Goal: Information Seeking & Learning: Obtain resource

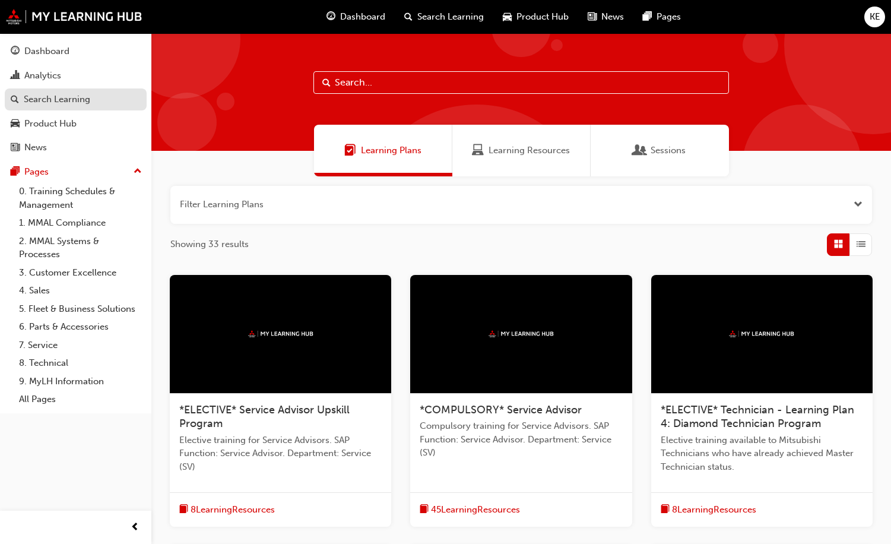
click at [60, 100] on div "Search Learning" at bounding box center [57, 100] width 66 height 14
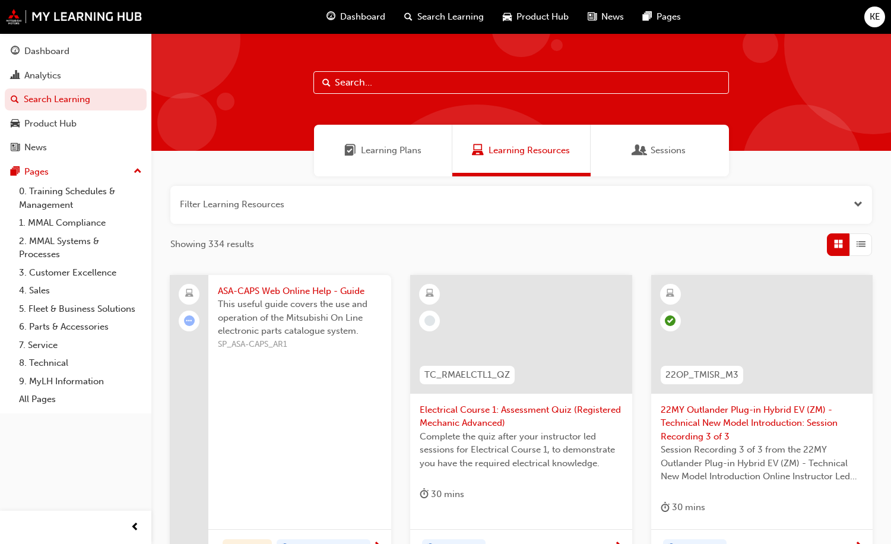
click at [399, 83] on input "text" at bounding box center [521, 82] width 416 height 23
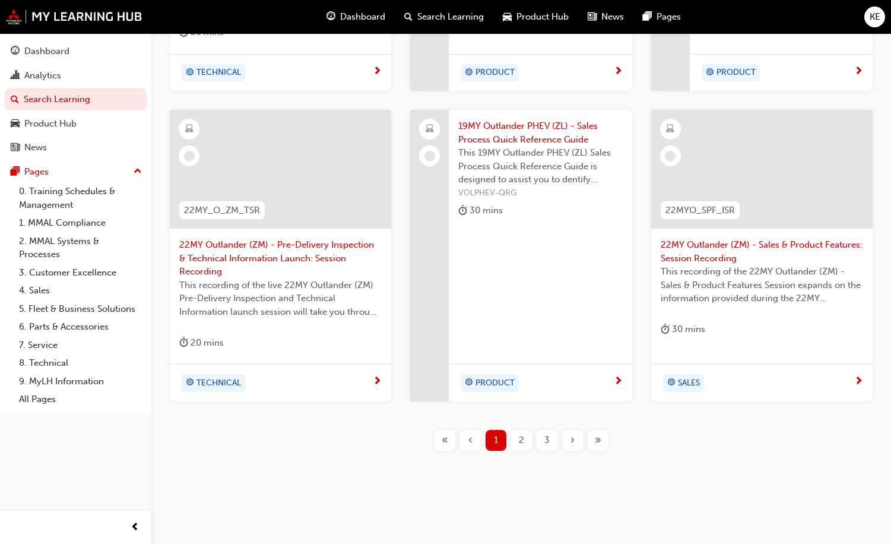
scroll to position [478, 0]
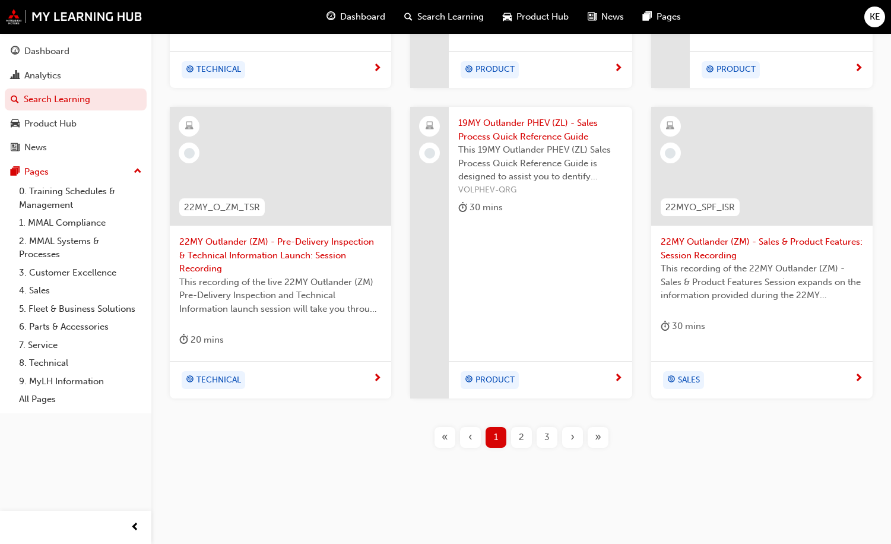
type input "outlander"
click at [520, 439] on span "2" at bounding box center [521, 437] width 5 height 14
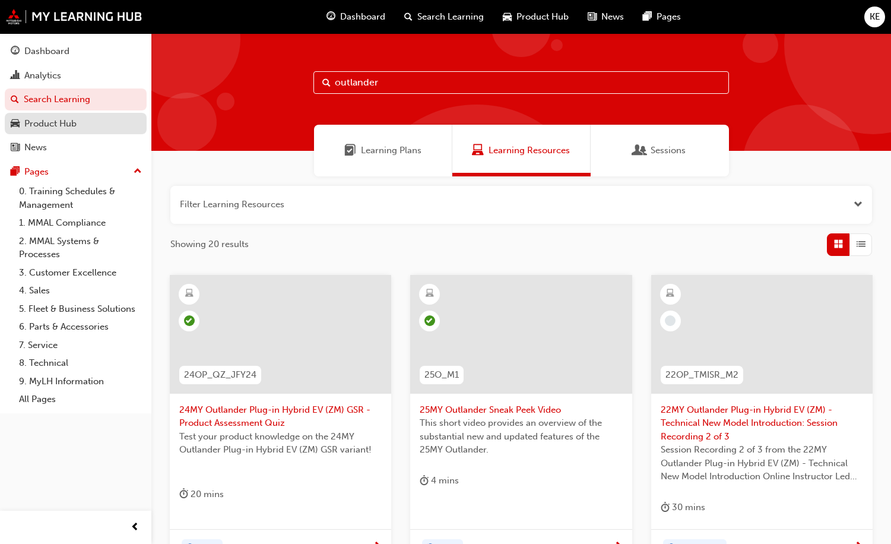
click at [78, 128] on div "Product Hub" at bounding box center [76, 123] width 130 height 15
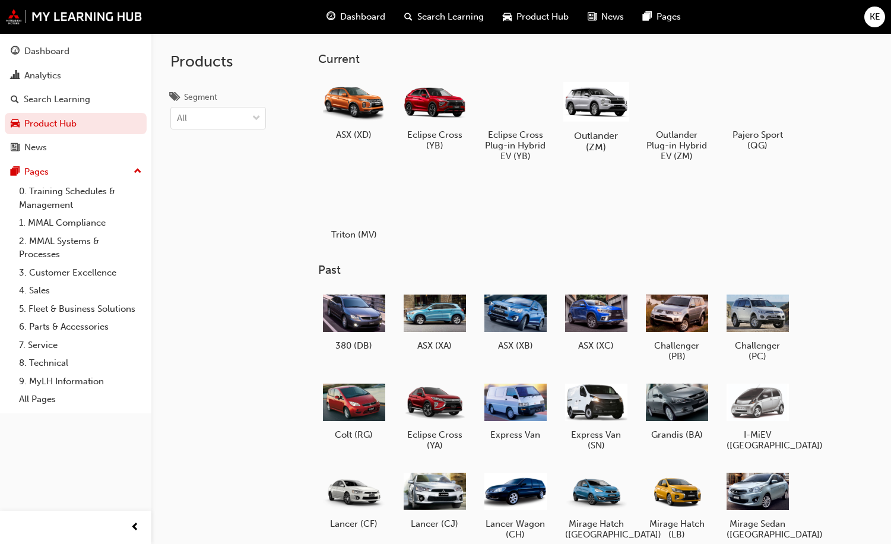
click at [608, 119] on div at bounding box center [596, 101] width 66 height 47
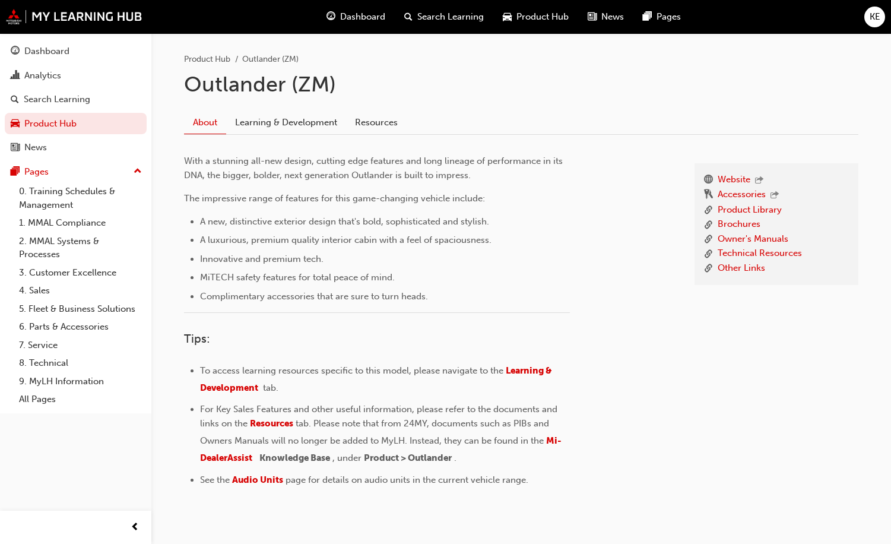
scroll to position [279, 0]
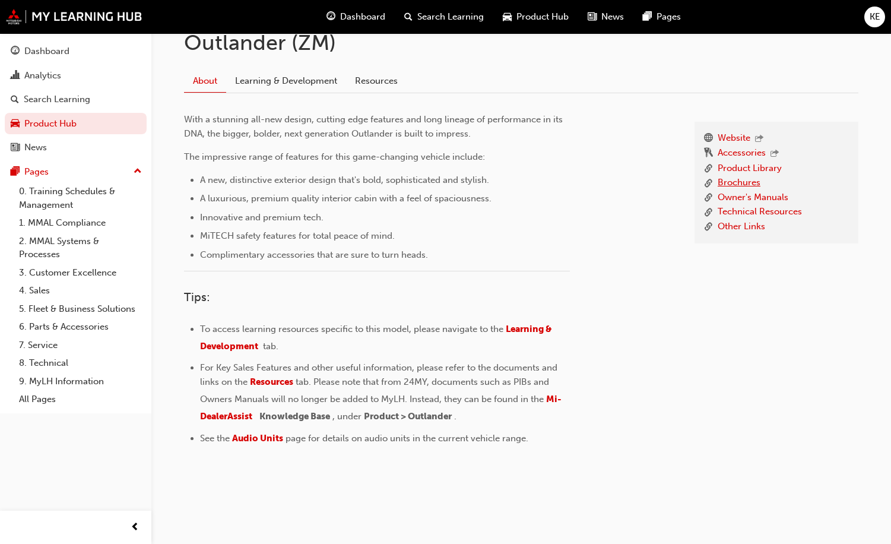
click at [750, 184] on link "Brochures" at bounding box center [739, 183] width 43 height 15
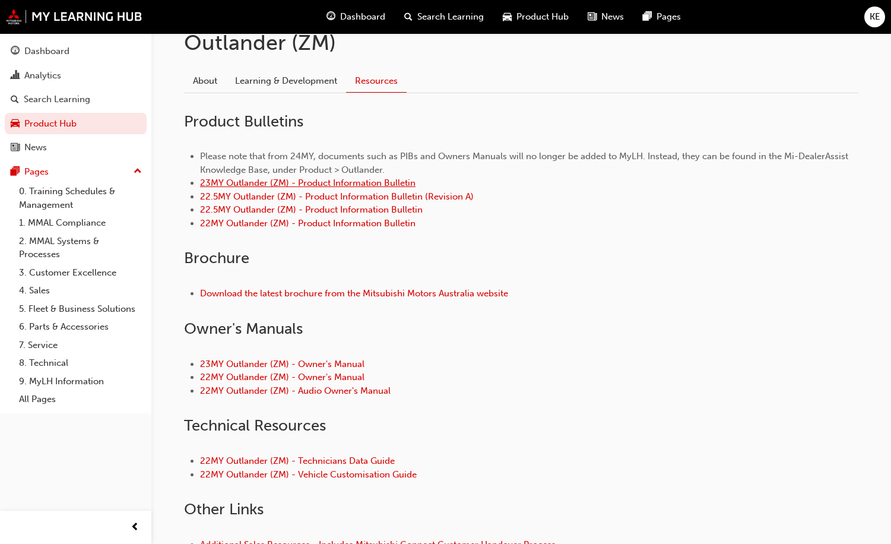
click at [333, 186] on link "23MY Outlander (ZM) - Product Information Bulletin" at bounding box center [307, 182] width 215 height 11
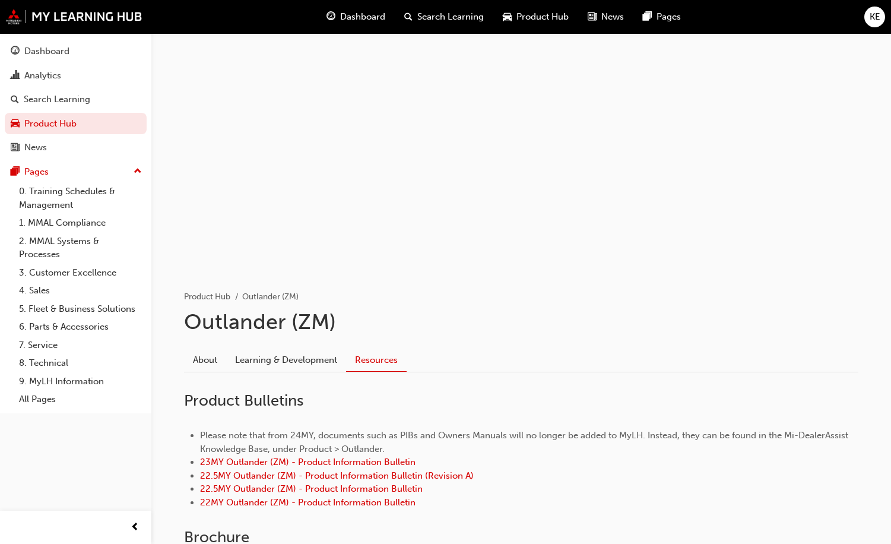
scroll to position [279, 0]
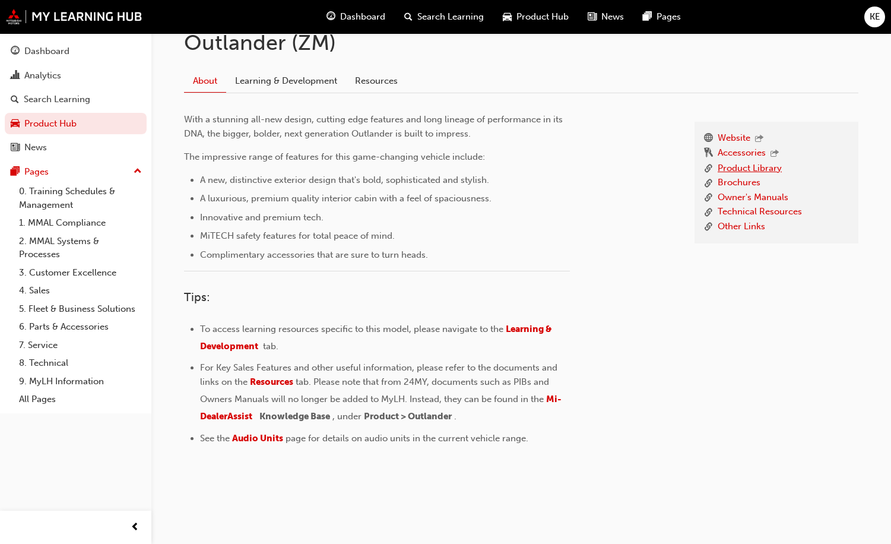
click at [744, 169] on link "Product Library" at bounding box center [750, 168] width 64 height 15
click at [737, 199] on link "Owner's Manuals" at bounding box center [753, 198] width 71 height 15
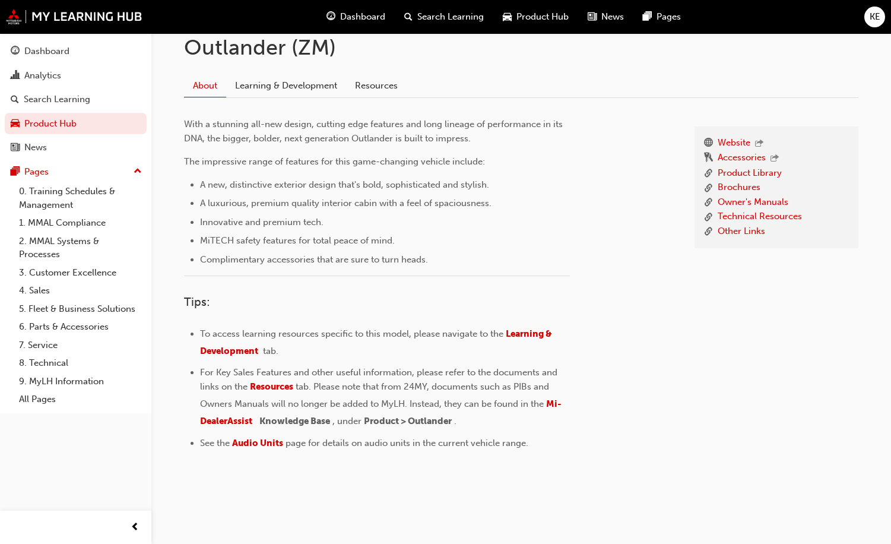
scroll to position [190, 0]
